Goal: Information Seeking & Learning: Learn about a topic

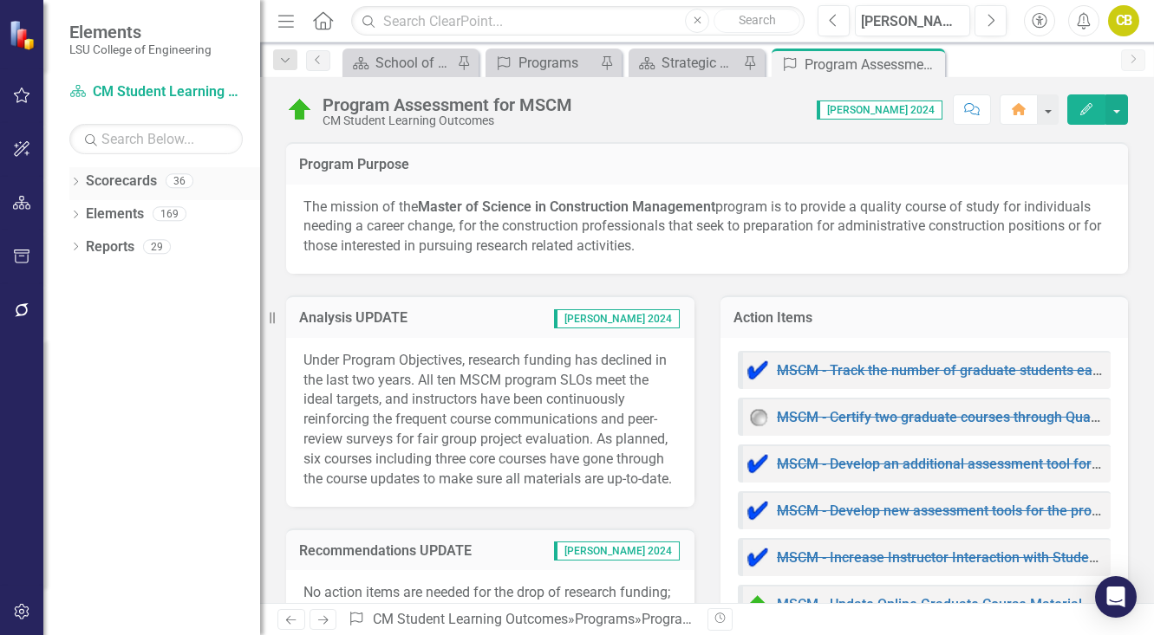
click at [142, 184] on link "Scorecards" at bounding box center [121, 182] width 71 height 20
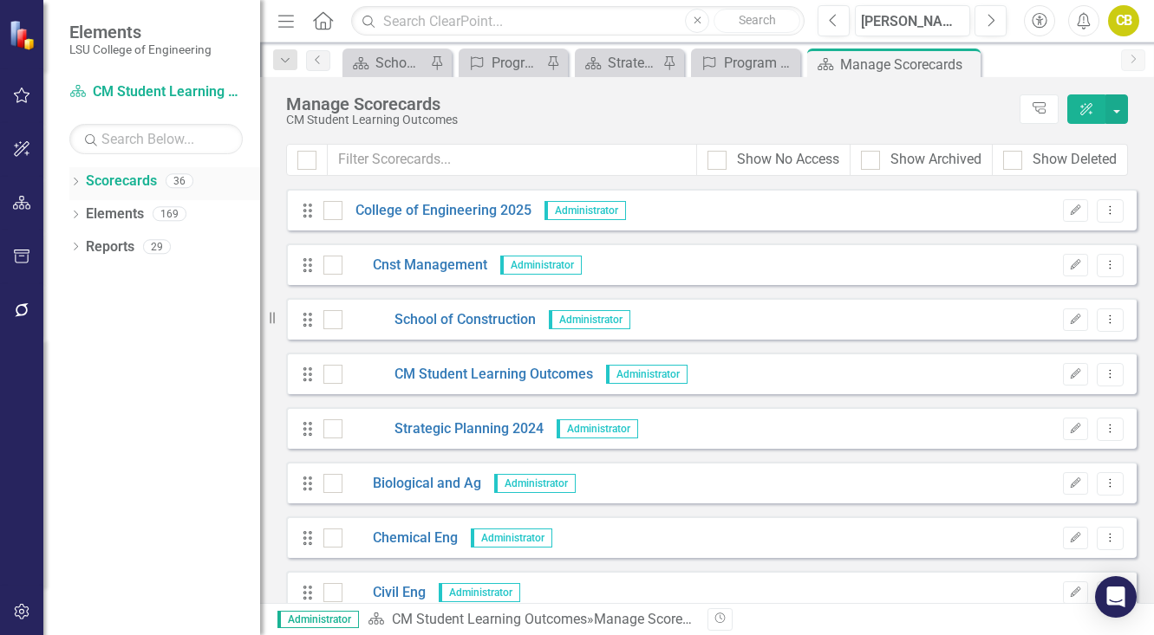
click at [76, 177] on div "Dropdown" at bounding box center [75, 183] width 12 height 15
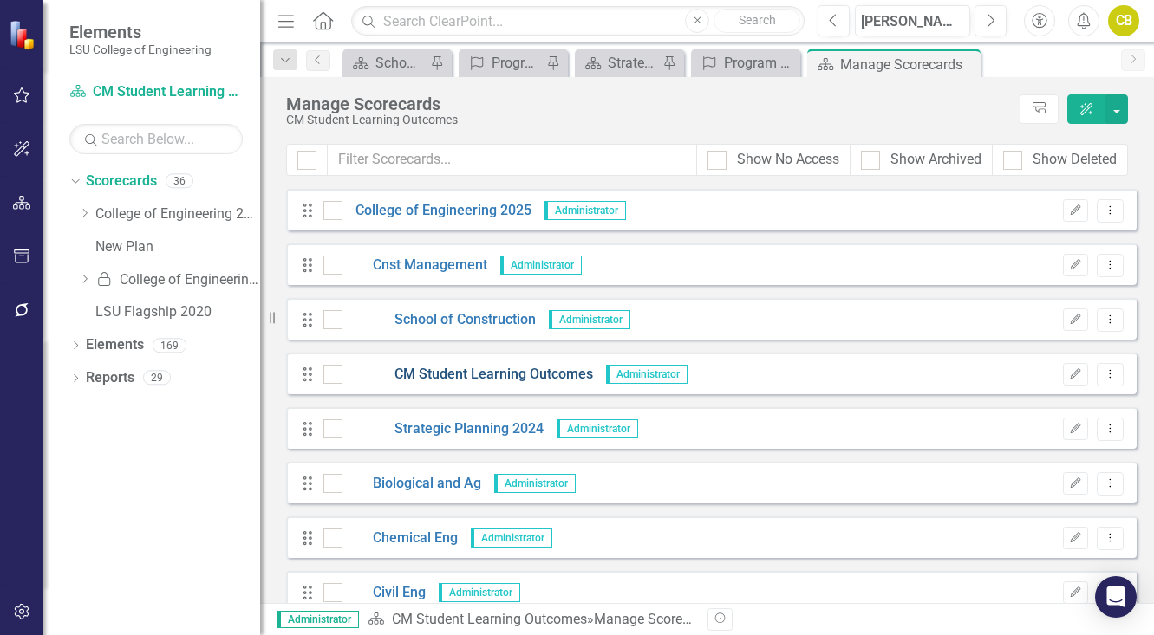
click at [473, 376] on link "CM Student Learning Outcomes" at bounding box center [467, 375] width 251 height 20
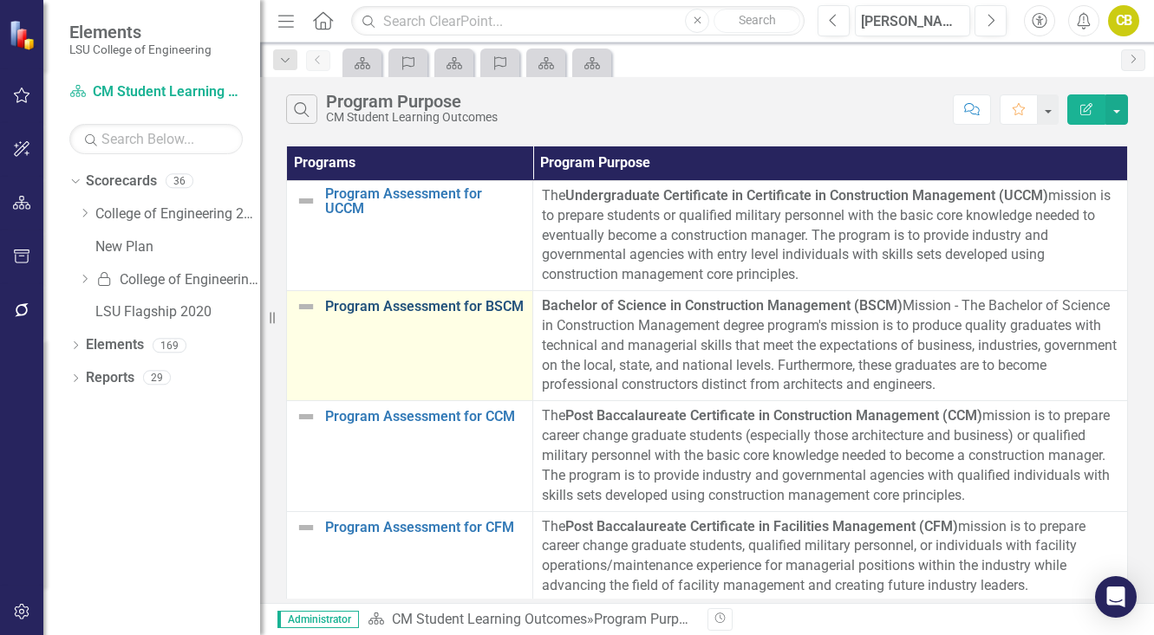
click at [429, 302] on link "Program Assessment for BSCM" at bounding box center [424, 307] width 199 height 16
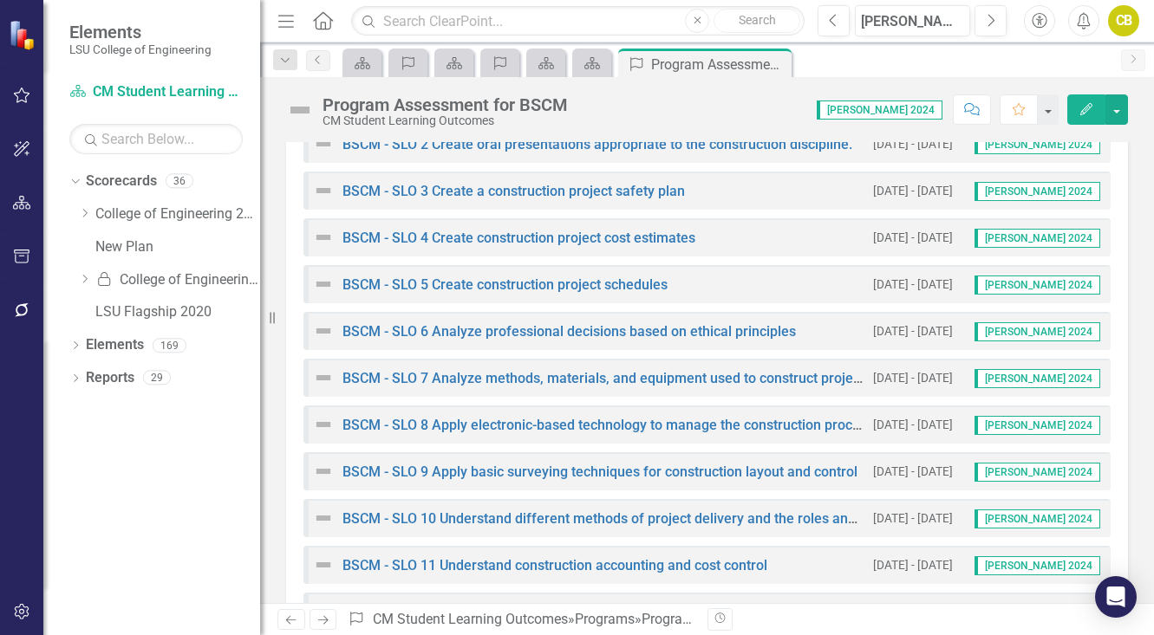
scroll to position [1647, 0]
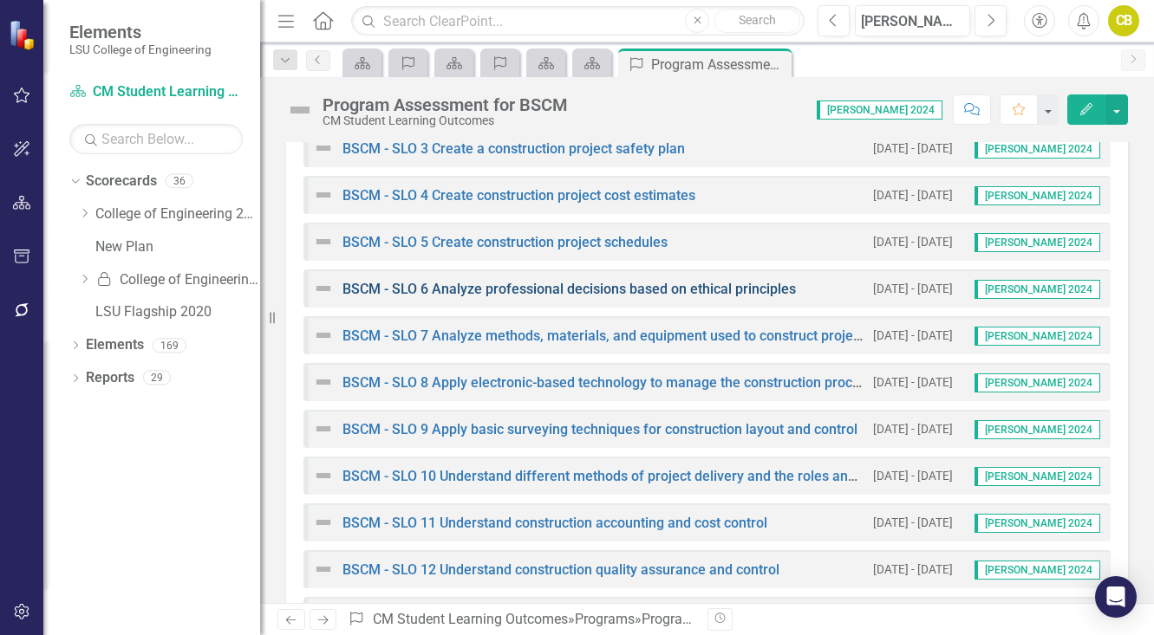
click at [529, 291] on link "BSCM - SLO 6 Analyze professional decisions based on ethical principles" at bounding box center [568, 289] width 453 height 16
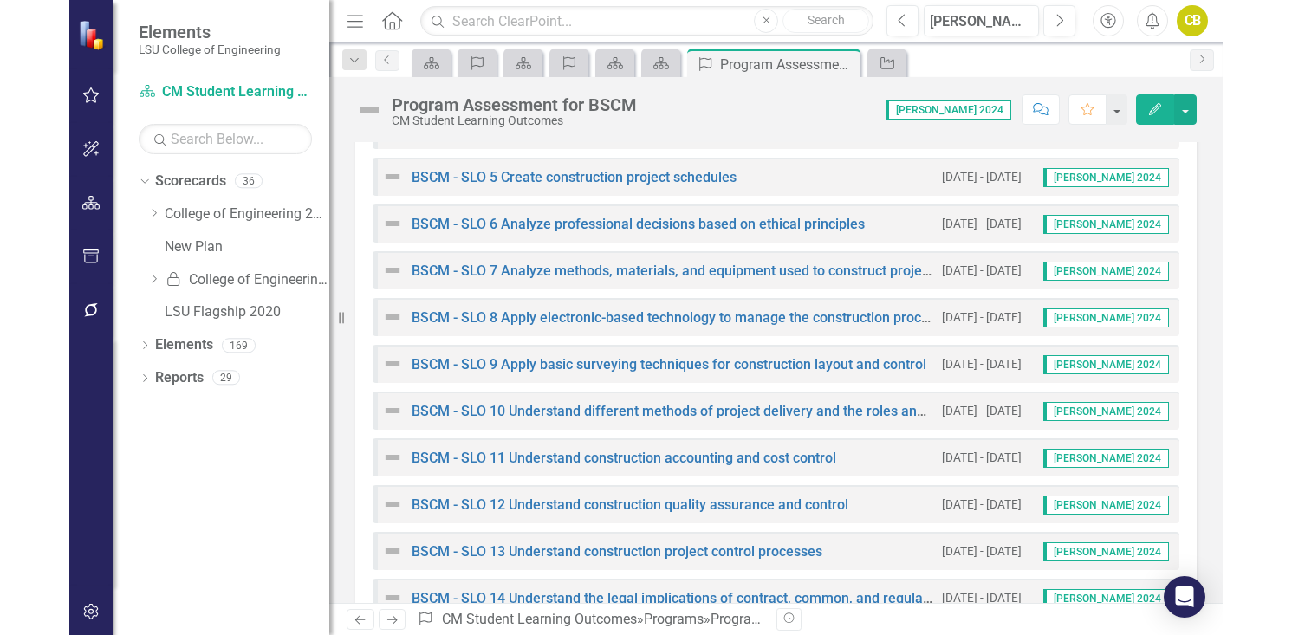
scroll to position [1820, 0]
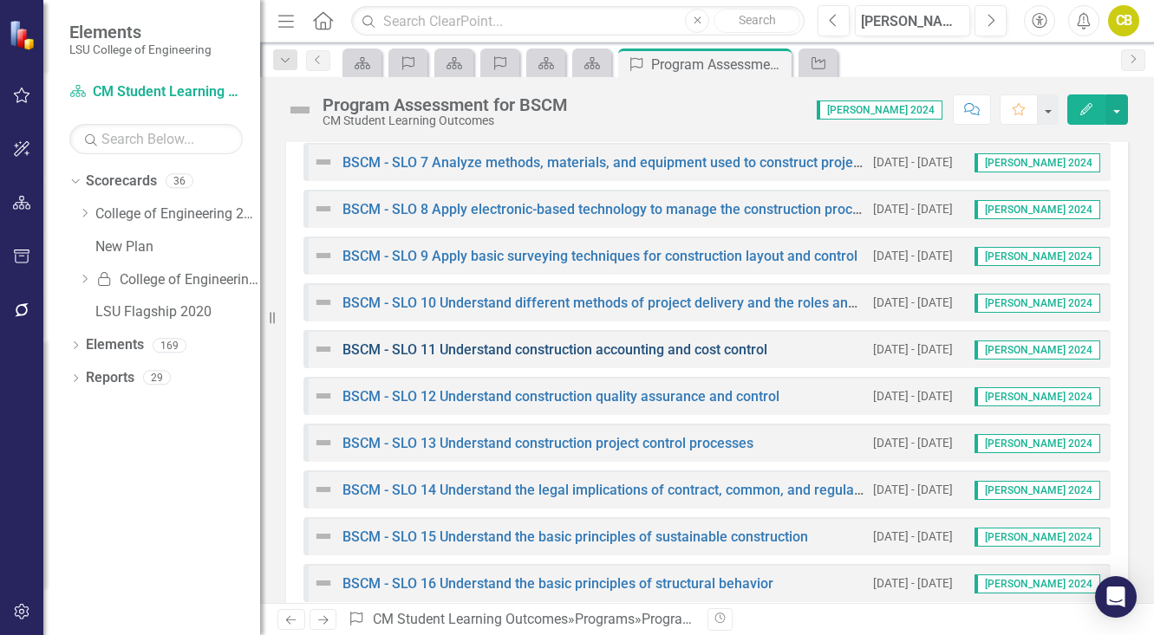
click at [508, 356] on link "BSCM - SLO 11 Understand construction accounting and cost control" at bounding box center [554, 350] width 425 height 16
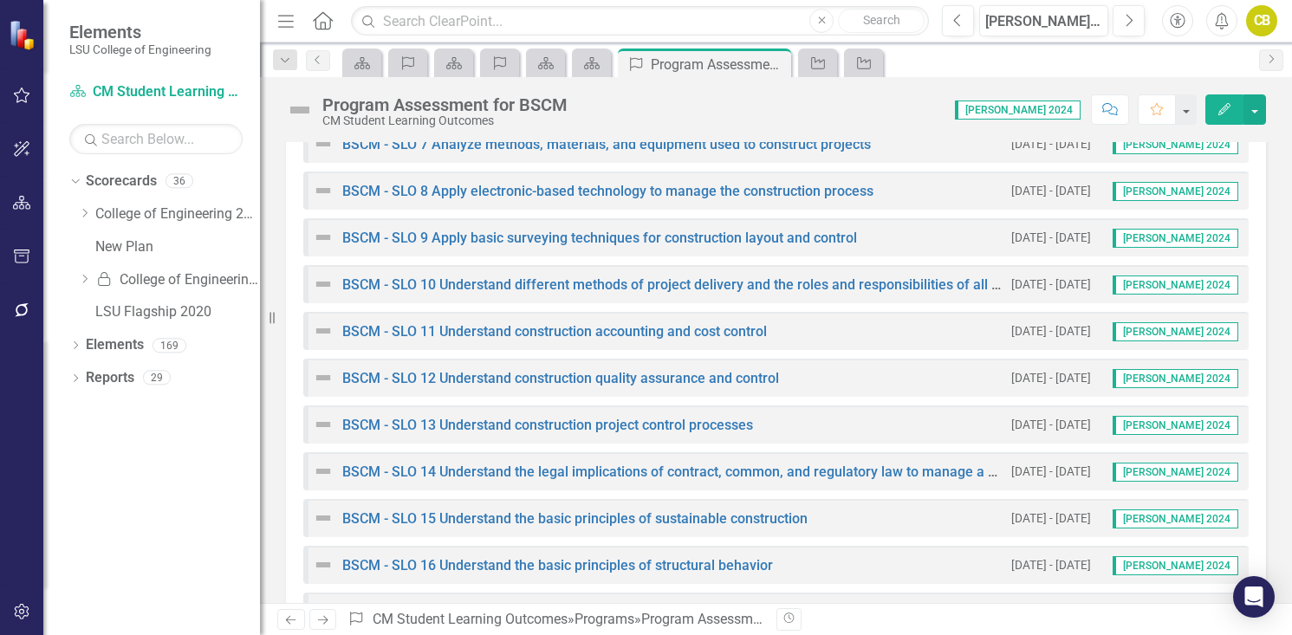
scroll to position [1890, 0]
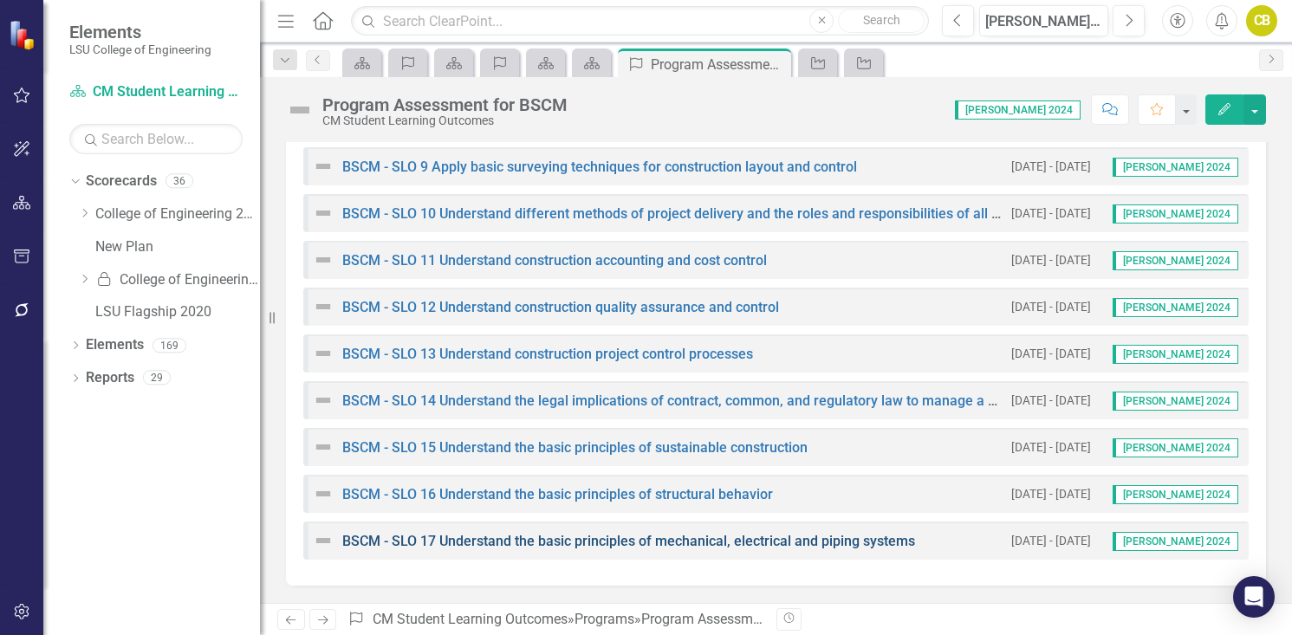
click at [589, 542] on link "BSCM - SLO 17 Understand the basic principles of mechanical, electrical and pip…" at bounding box center [628, 541] width 573 height 16
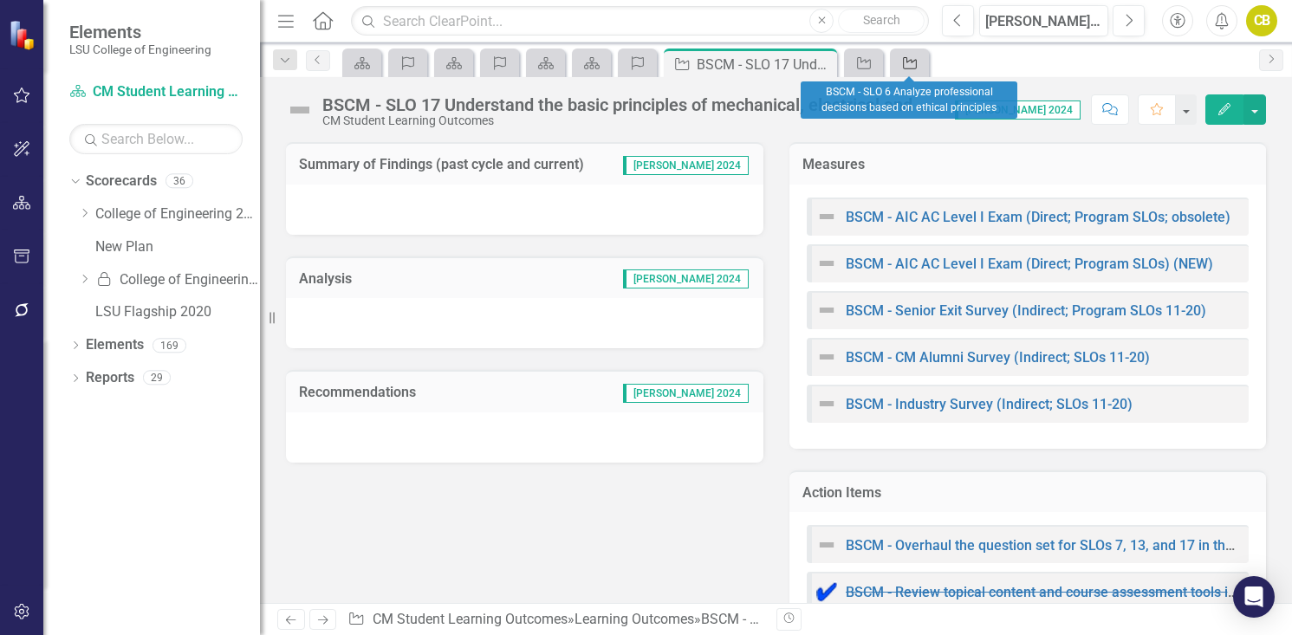
click at [915, 64] on icon "Learning Outcome" at bounding box center [910, 63] width 17 height 14
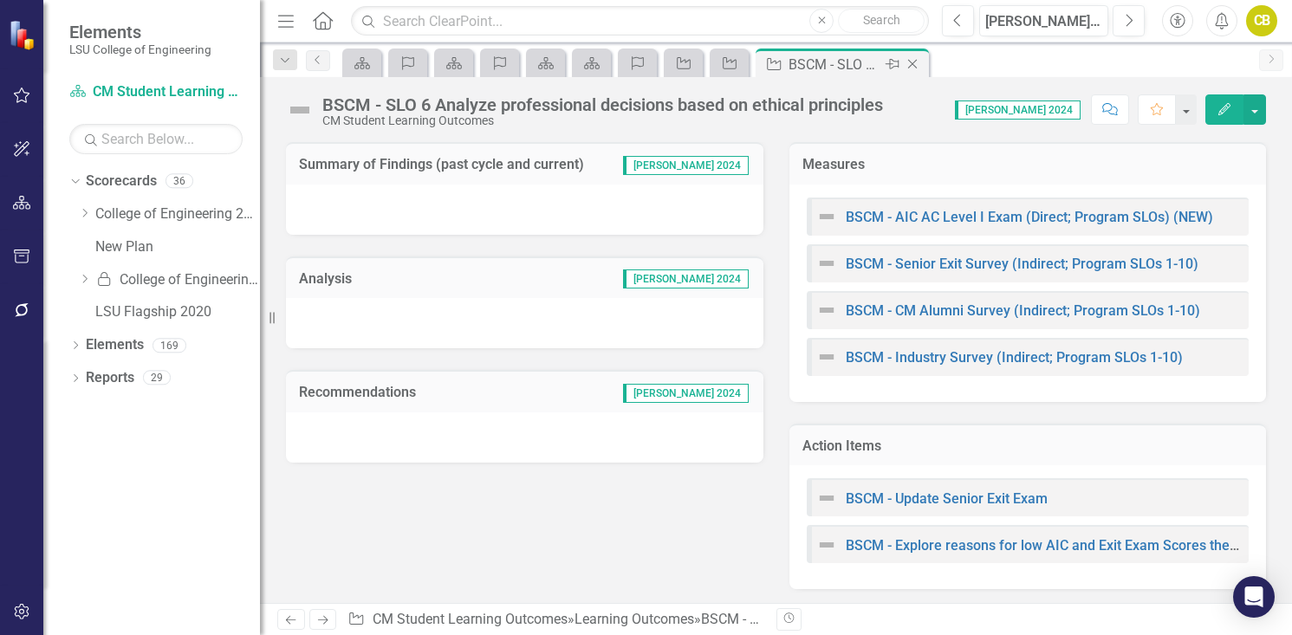
click at [915, 66] on icon "Close" at bounding box center [912, 64] width 17 height 14
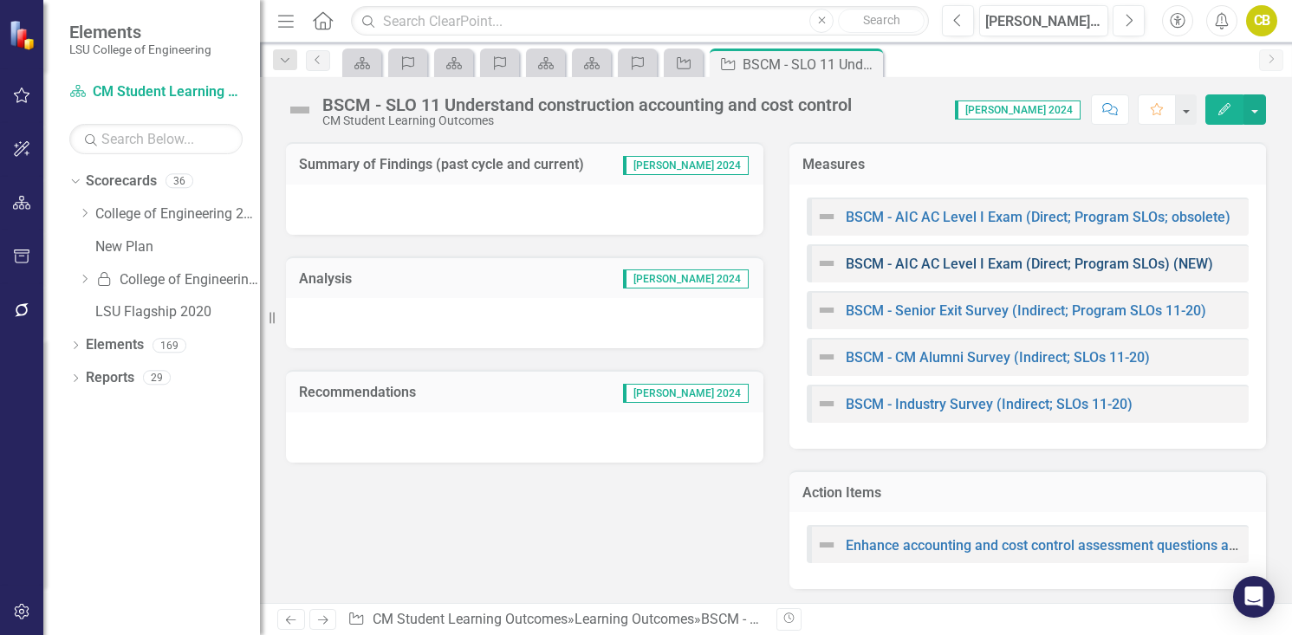
click at [945, 267] on link "BSCM - AIC AC Level I Exam (Direct; Program SLOs) (NEW)" at bounding box center [1030, 264] width 368 height 16
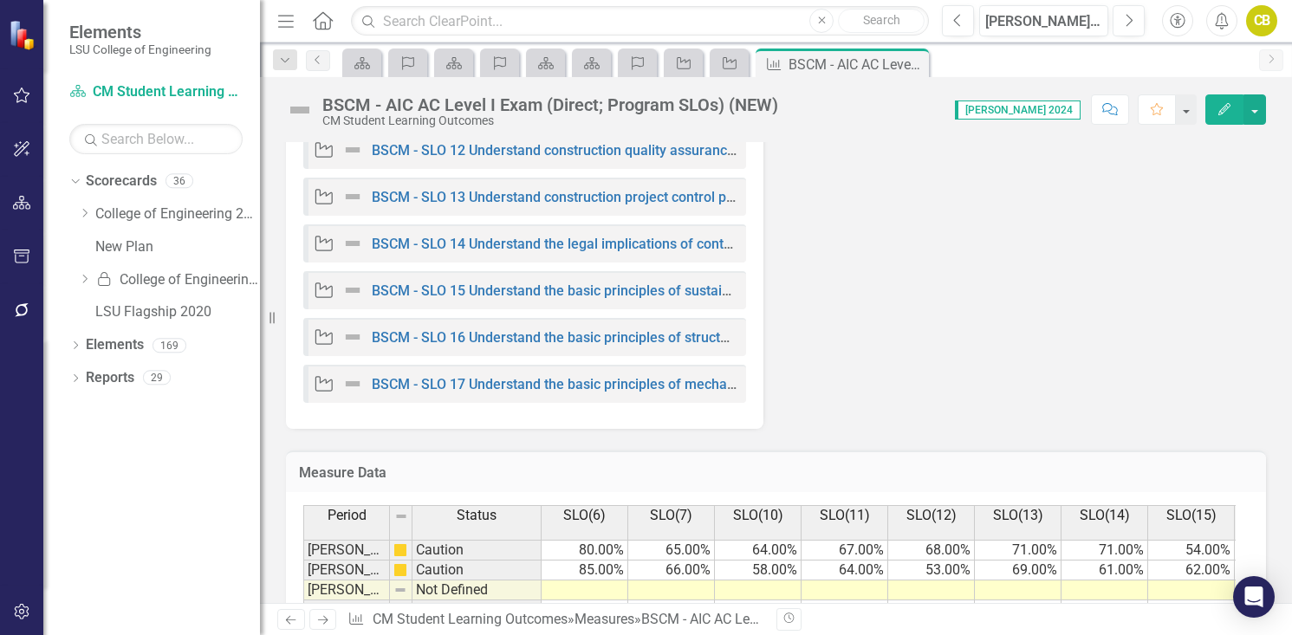
scroll to position [1067, 0]
